Goal: Task Accomplishment & Management: Use online tool/utility

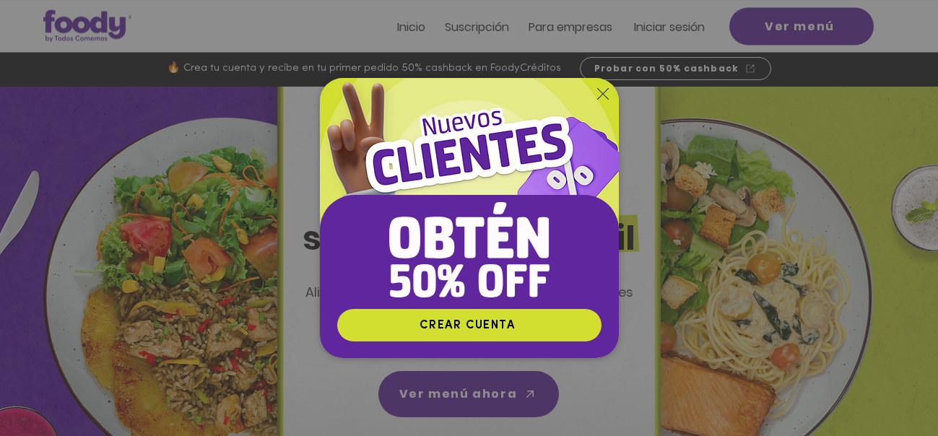
click at [602, 92] on icon "Volver al sitio" at bounding box center [603, 94] width 12 height 12
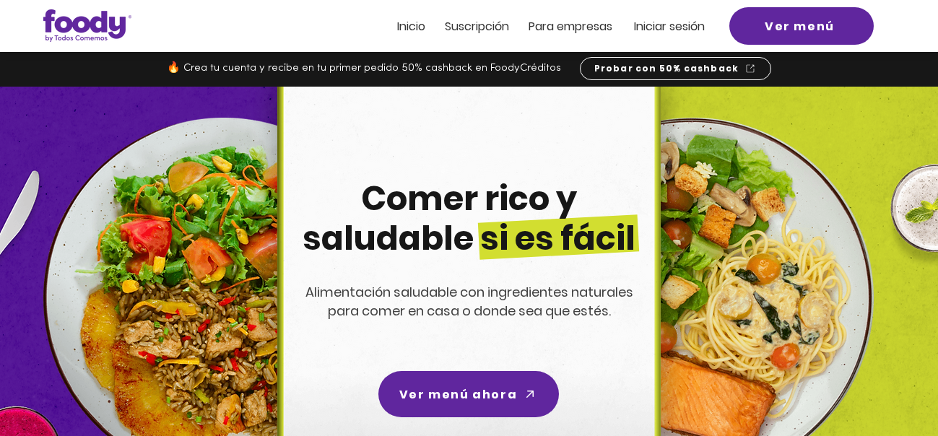
click at [671, 27] on span "Iniciar sesión" at bounding box center [669, 26] width 71 height 17
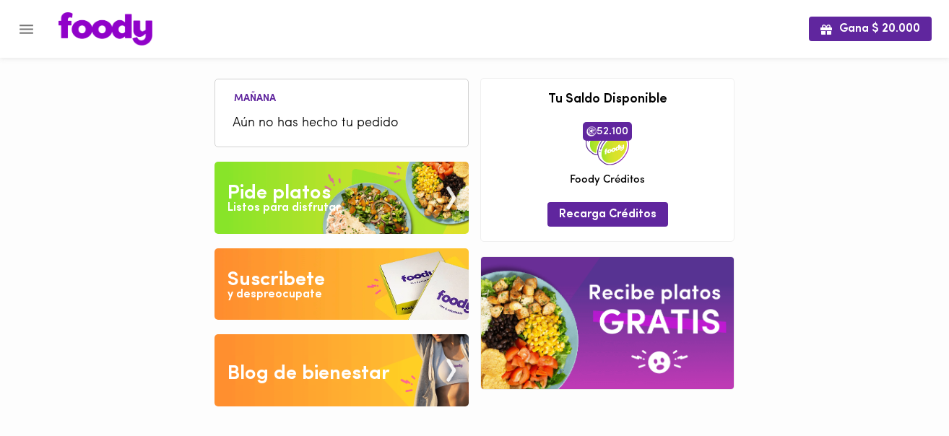
click at [298, 202] on div "Listos para disfrutar" at bounding box center [284, 208] width 113 height 17
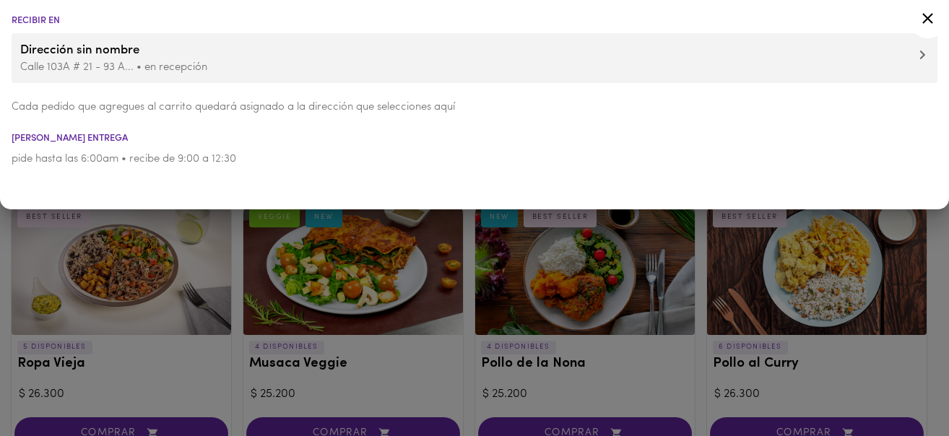
click at [930, 19] on icon at bounding box center [928, 18] width 18 height 18
